Goal: Task Accomplishment & Management: Manage account settings

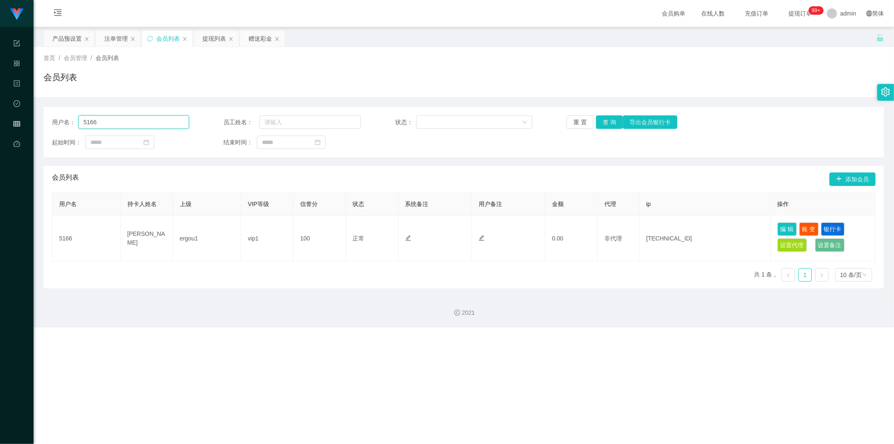
drag, startPoint x: 115, startPoint y: 123, endPoint x: 0, endPoint y: 112, distance: 115.4
click at [0, 112] on section "代理端 系统配置 产品管理 内容中心 数据中心 会员管理 平台首页 保存配置 重置配置 整体风格设置 主题色 导航设置 内容区域宽度 定宽 固定Header …" at bounding box center [447, 163] width 894 height 327
click at [258, 44] on div "赠送彩金" at bounding box center [260, 39] width 23 height 16
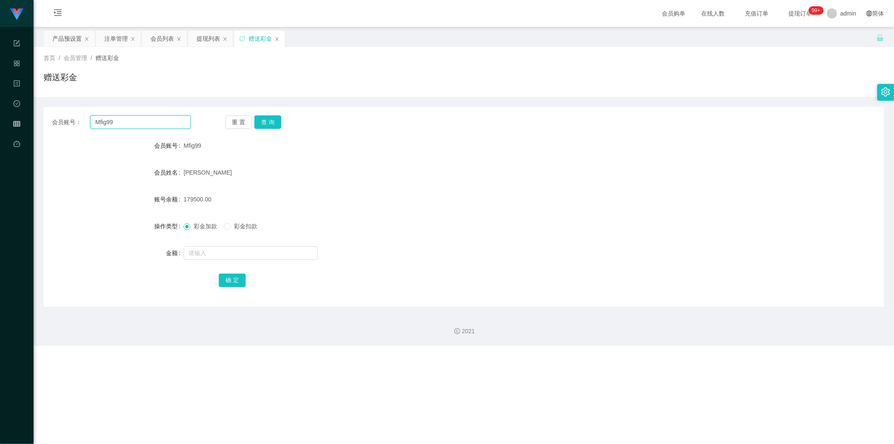
drag, startPoint x: 138, startPoint y: 118, endPoint x: 0, endPoint y: 116, distance: 138.4
click at [0, 116] on section "代理端 系统配置 产品管理 内容中心 数据中心 会员管理 平台首页 保存配置 重置配置 整体风格设置 主题色 导航设置 内容区域宽度 定宽 固定Header …" at bounding box center [447, 172] width 894 height 345
paste input "Vincent6068"
type input "Vincent6068"
click at [266, 119] on button "查 询" at bounding box center [267, 121] width 27 height 13
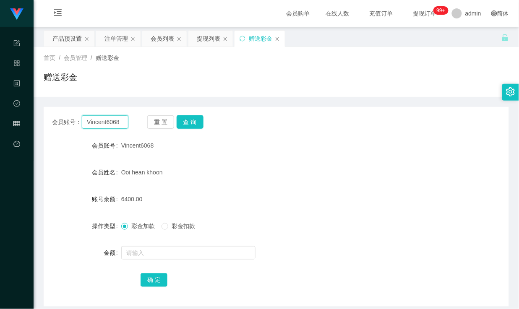
click at [103, 127] on input "Vincent6068" at bounding box center [105, 121] width 46 height 13
click at [402, 122] on div "会员账号： 重 置 查 询" at bounding box center [276, 121] width 465 height 13
